Goal: Navigation & Orientation: Go to known website

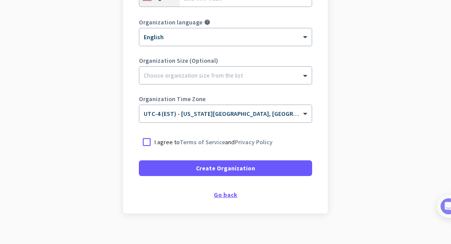
scroll to position [192, 0]
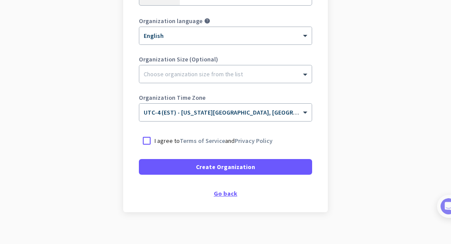
click at [218, 195] on div "Go back" at bounding box center [225, 193] width 173 height 6
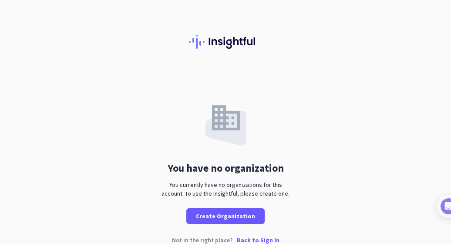
scroll to position [13, 0]
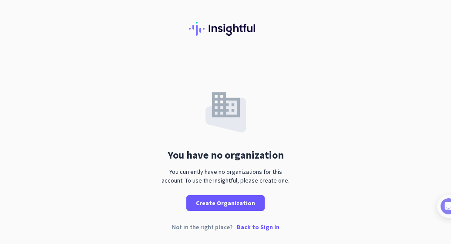
click at [248, 225] on p "Back to Sign In" at bounding box center [258, 227] width 43 height 6
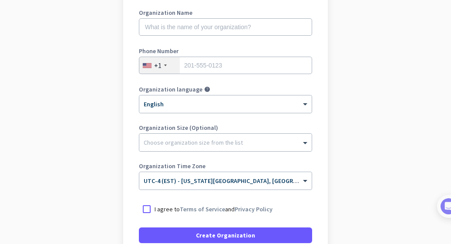
scroll to position [129, 0]
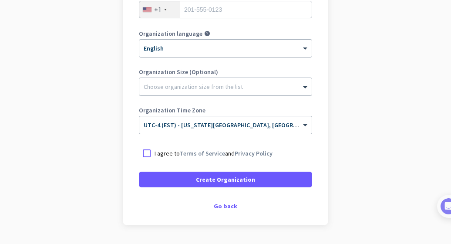
scroll to position [180, 0]
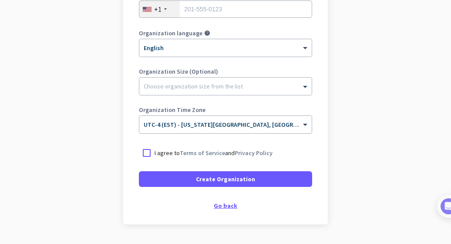
click at [216, 205] on div "Go back" at bounding box center [225, 205] width 173 height 6
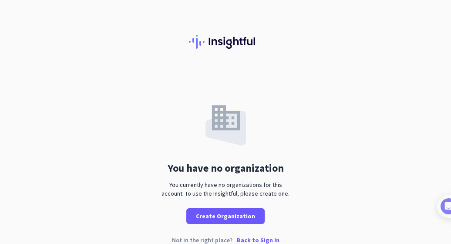
scroll to position [13, 0]
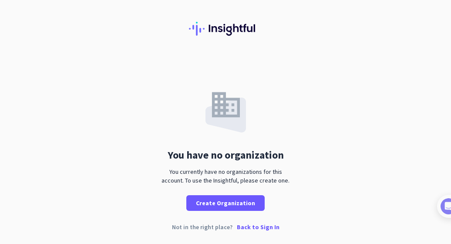
click at [253, 227] on p "Back to Sign In" at bounding box center [258, 227] width 43 height 6
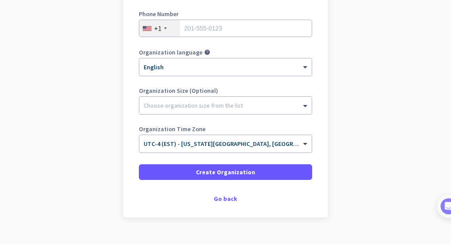
scroll to position [161, 0]
click at [224, 196] on div "Go back" at bounding box center [225, 198] width 173 height 6
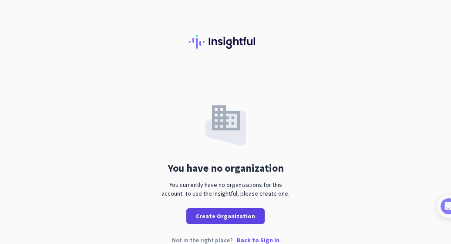
scroll to position [13, 0]
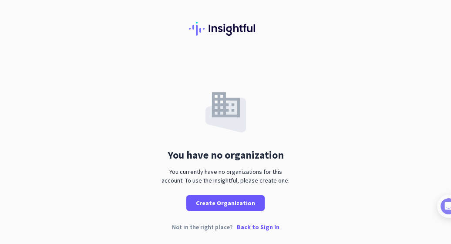
click at [245, 228] on p "Back to Sign In" at bounding box center [258, 227] width 43 height 6
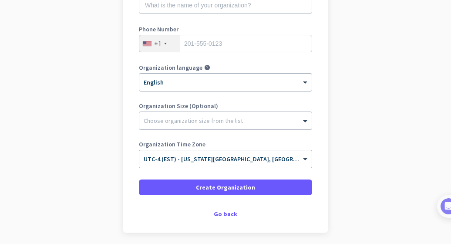
scroll to position [146, 0]
click at [212, 210] on div "Go back" at bounding box center [225, 213] width 173 height 6
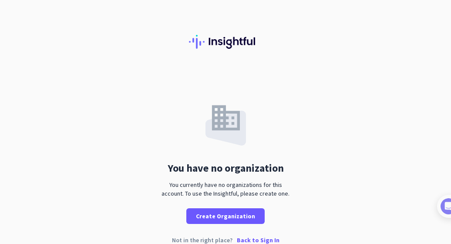
scroll to position [13, 0]
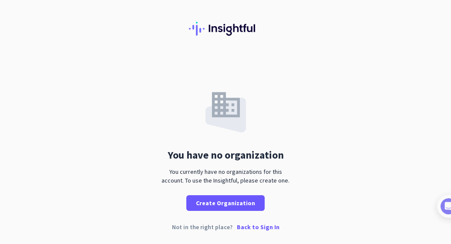
click at [249, 225] on p "Back to Sign In" at bounding box center [258, 227] width 43 height 6
